Goal: Task Accomplishment & Management: Complete application form

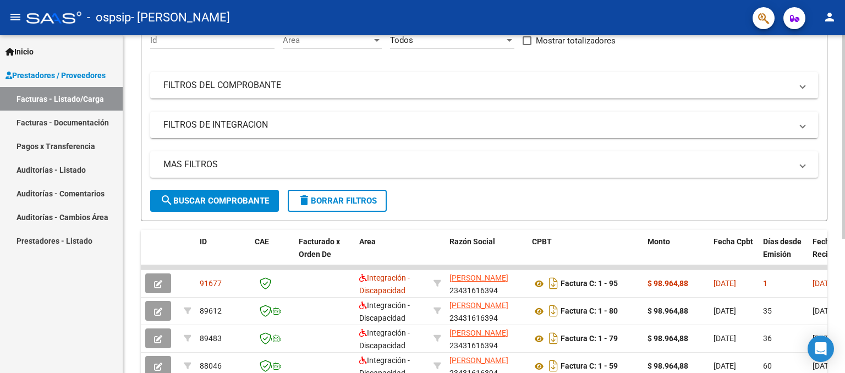
scroll to position [223, 0]
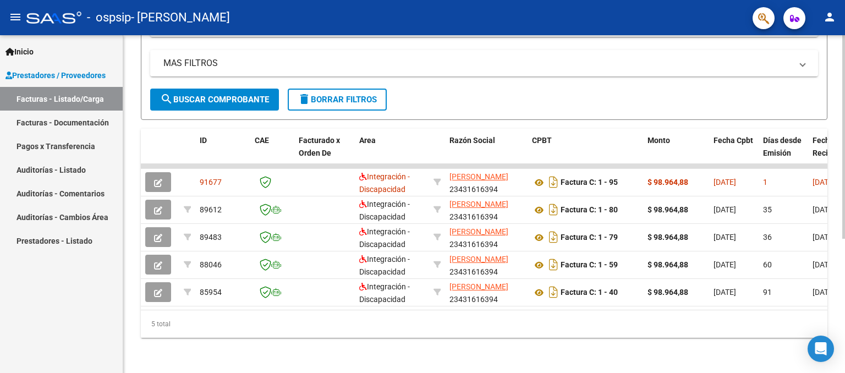
click at [838, 262] on div "Video tutorial PRESTADORES -> Listado de CPBTs Emitidos por Prestadores / Prove…" at bounding box center [485, 96] width 725 height 554
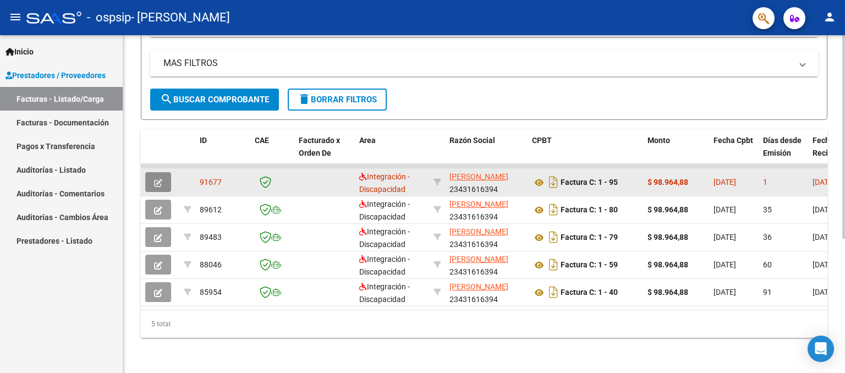
click at [161, 177] on span "button" at bounding box center [158, 182] width 8 height 10
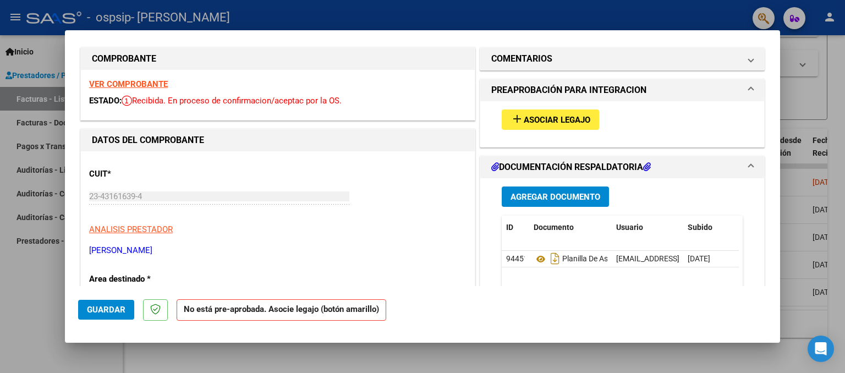
scroll to position [0, 0]
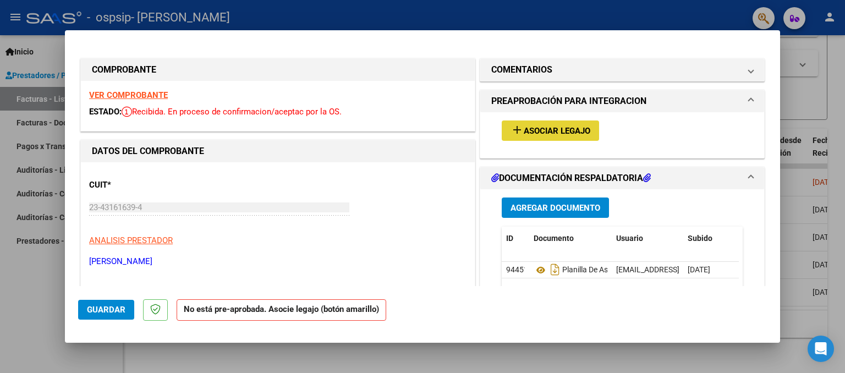
click at [566, 124] on button "add Asociar Legajo" at bounding box center [550, 130] width 97 height 20
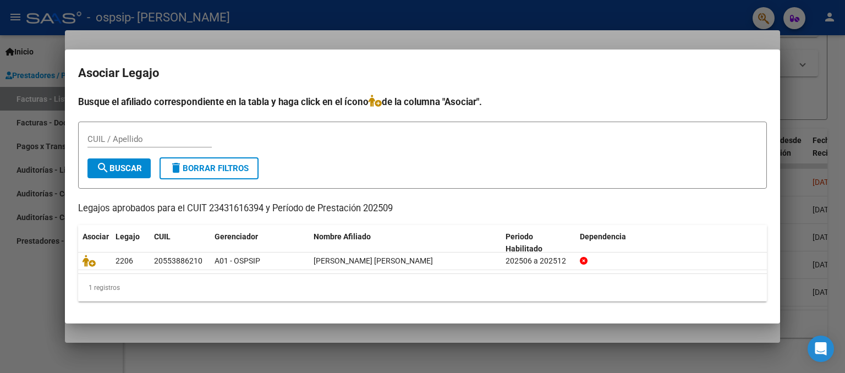
click at [650, 31] on div at bounding box center [422, 186] width 845 height 373
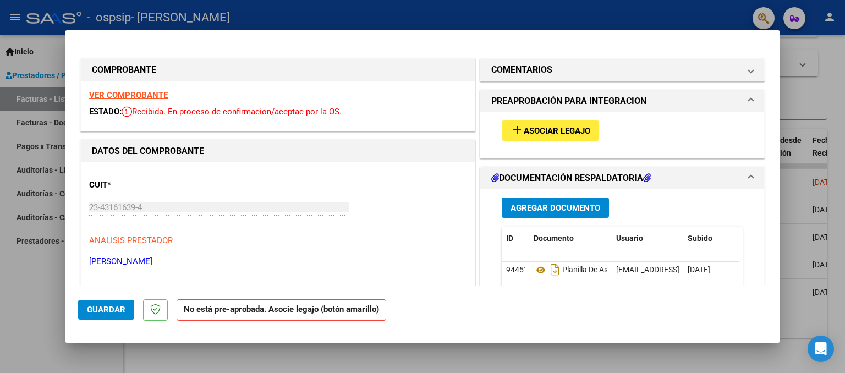
click at [570, 207] on span "Agregar Documento" at bounding box center [556, 208] width 90 height 10
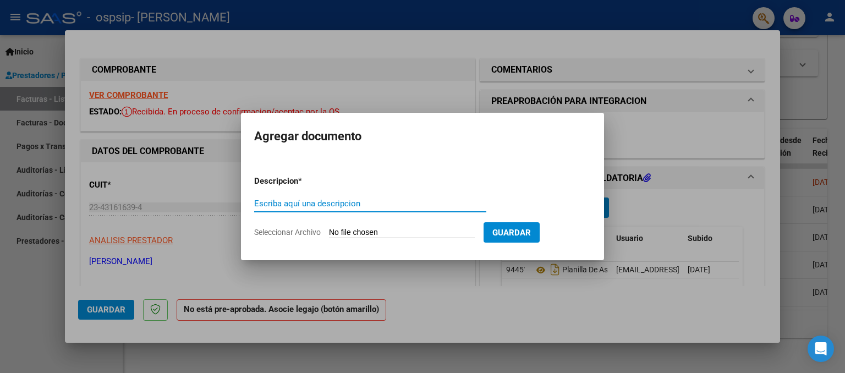
click at [369, 201] on input "Escriba aquí una descripcion" at bounding box center [370, 204] width 232 height 10
type input "factura [DATE]"
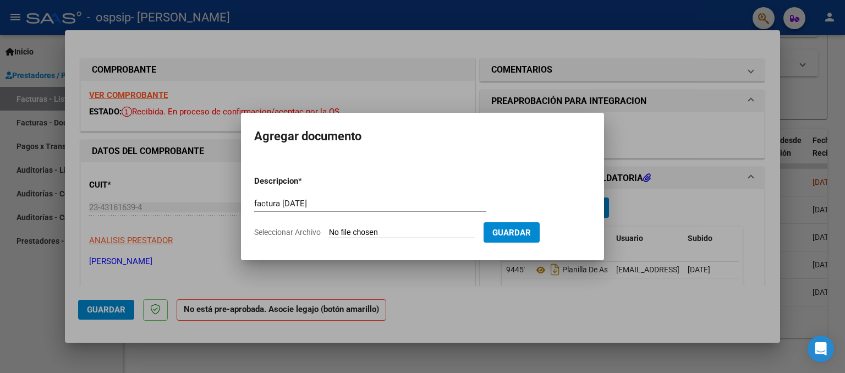
click at [387, 229] on input "Seleccionar Archivo" at bounding box center [402, 233] width 146 height 10
type input "C:\fakepath\factseptgael.pdf"
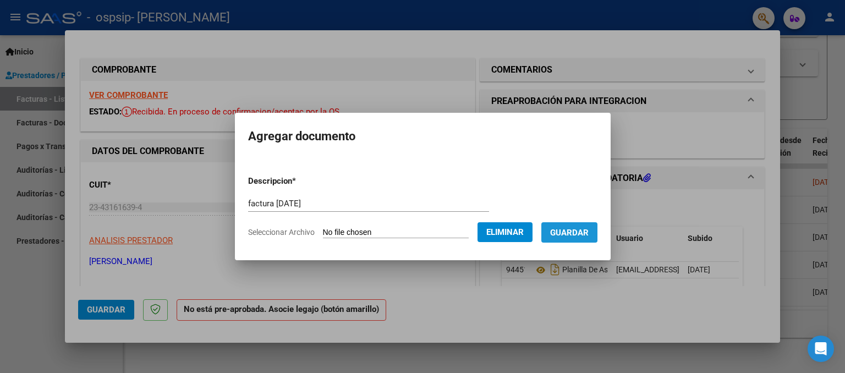
click at [574, 229] on span "Guardar" at bounding box center [569, 233] width 39 height 10
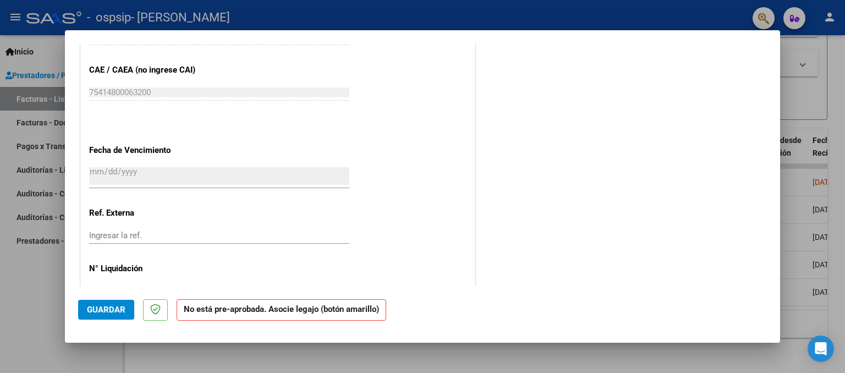
scroll to position [672, 0]
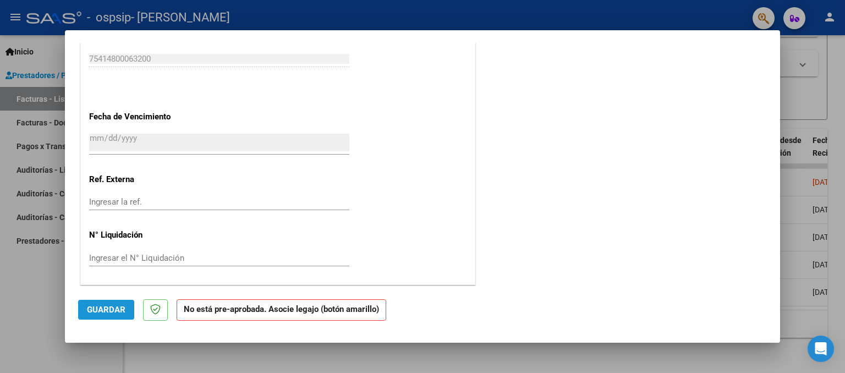
click at [122, 309] on span "Guardar" at bounding box center [106, 310] width 39 height 10
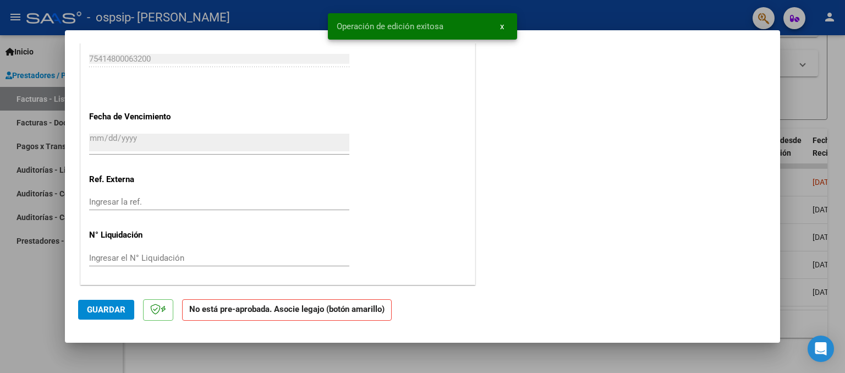
click at [13, 304] on div at bounding box center [422, 186] width 845 height 373
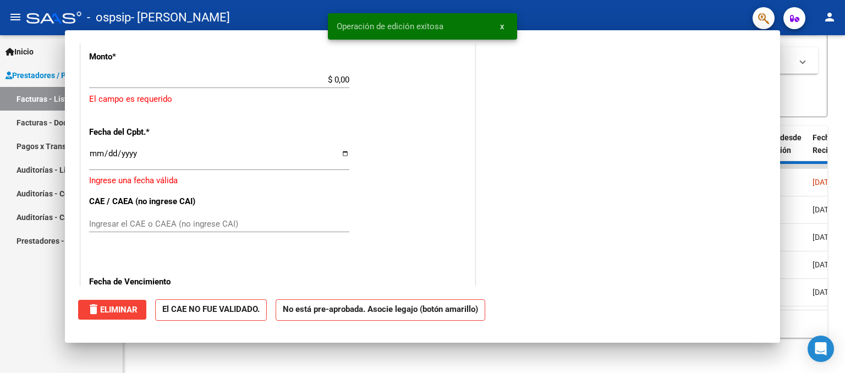
scroll to position [0, 0]
